Goal: Transaction & Acquisition: Download file/media

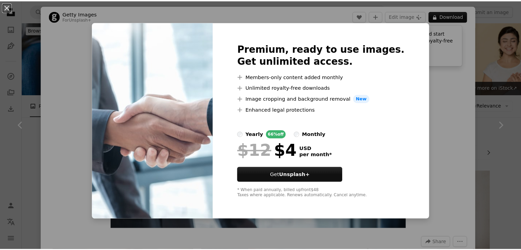
scroll to position [631, 0]
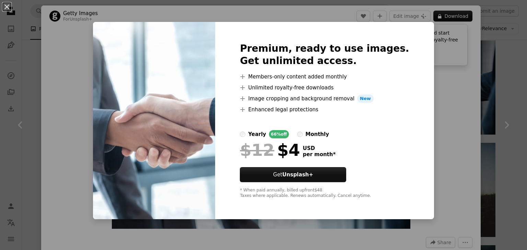
click at [437, 61] on div "An X shape Premium, ready to use images. Get unlimited access. A plus sign Memb…" at bounding box center [263, 125] width 527 height 250
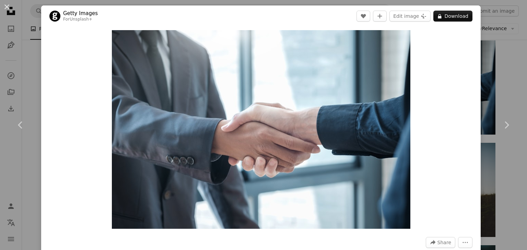
click at [492, 76] on div "An X shape Chevron left Chevron right Getty Images For Unsplash+ A heart A plus…" at bounding box center [263, 125] width 527 height 250
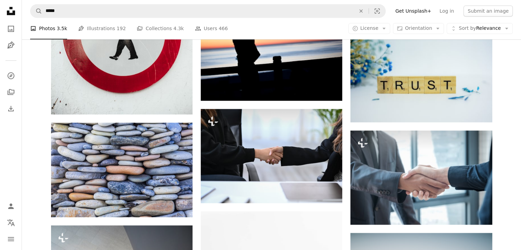
scroll to position [540, 0]
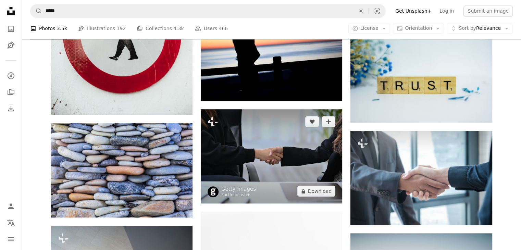
click at [293, 146] on img at bounding box center [272, 156] width 142 height 94
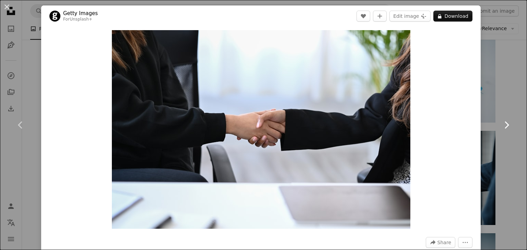
click at [503, 94] on link "Chevron right" at bounding box center [505, 125] width 41 height 66
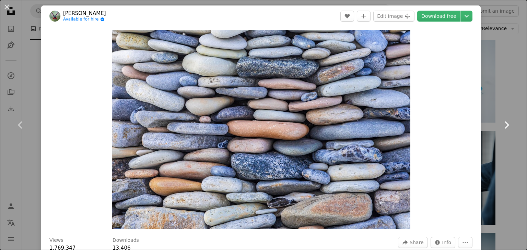
click at [503, 94] on link "Chevron right" at bounding box center [505, 125] width 41 height 66
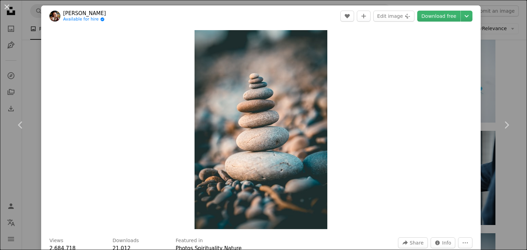
click at [9, 9] on button "An X shape" at bounding box center [7, 7] width 8 height 8
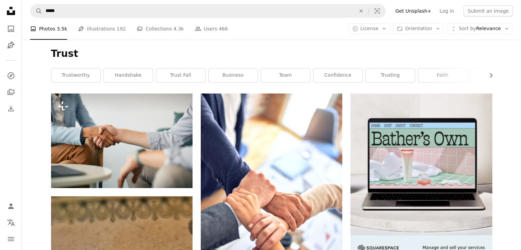
scroll to position [77, 0]
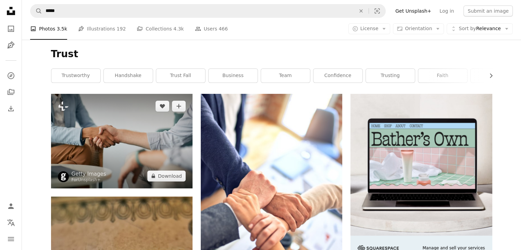
click at [119, 131] on img at bounding box center [122, 141] width 142 height 94
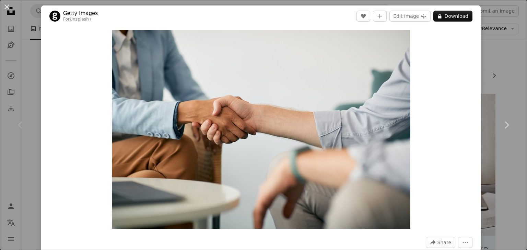
click at [20, 120] on icon "Chevron left" at bounding box center [20, 125] width 11 height 11
click at [21, 105] on div "Chevron left" at bounding box center [20, 125] width 41 height 66
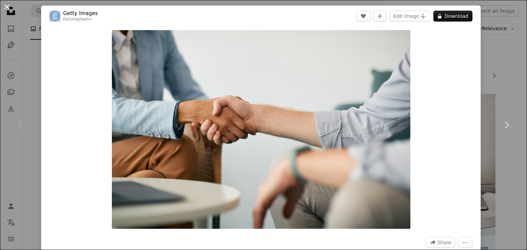
click at [7, 6] on button "An X shape" at bounding box center [7, 7] width 8 height 8
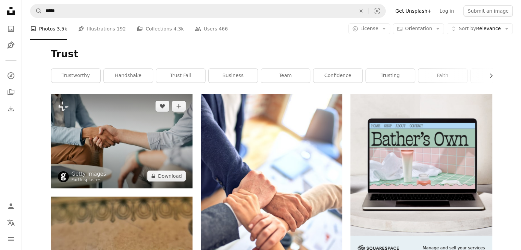
scroll to position [144, 0]
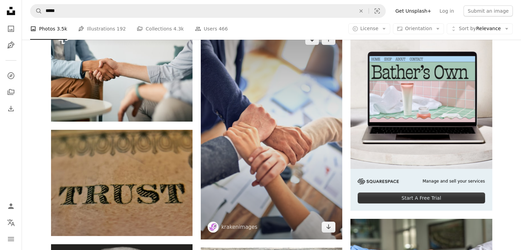
click at [230, 116] on img at bounding box center [272, 133] width 142 height 213
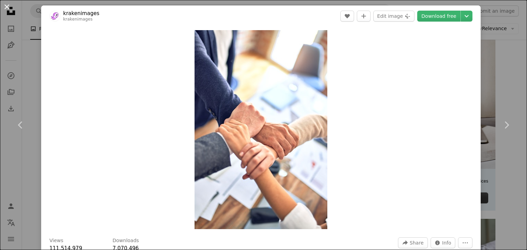
click at [7, 11] on button "An X shape" at bounding box center [7, 7] width 8 height 8
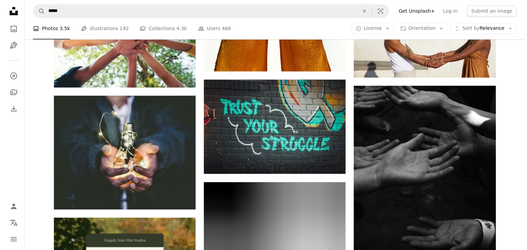
scroll to position [1211, 0]
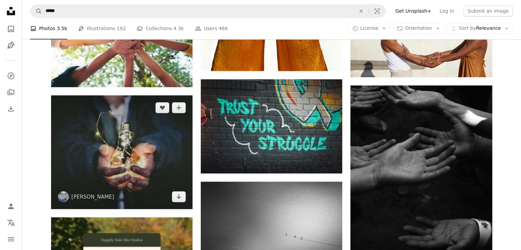
click at [133, 153] on img at bounding box center [122, 151] width 142 height 113
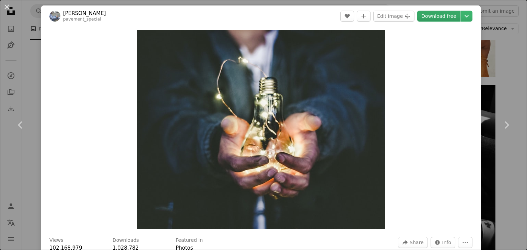
click at [428, 13] on link "Download free" at bounding box center [438, 16] width 43 height 11
